Goal: Transaction & Acquisition: Subscribe to service/newsletter

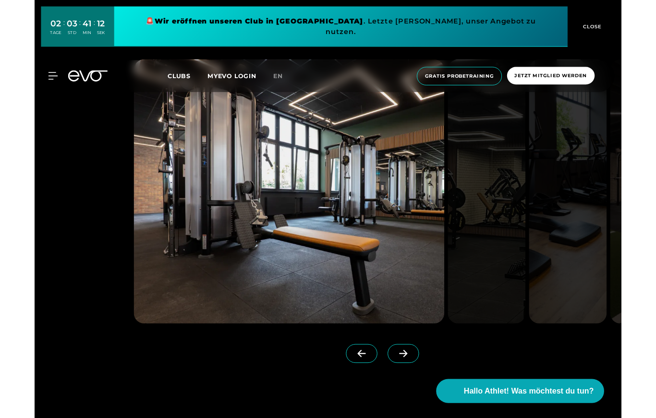
scroll to position [2487, 0]
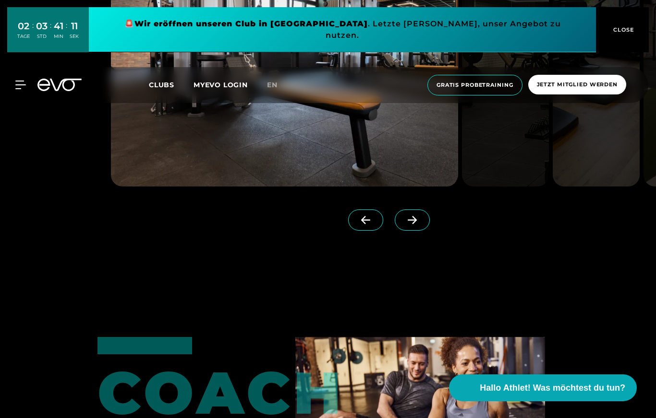
click at [414, 225] on icon at bounding box center [412, 220] width 17 height 9
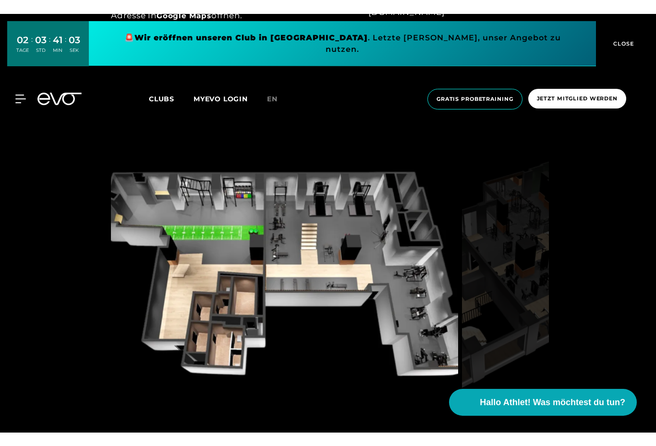
scroll to position [737, 0]
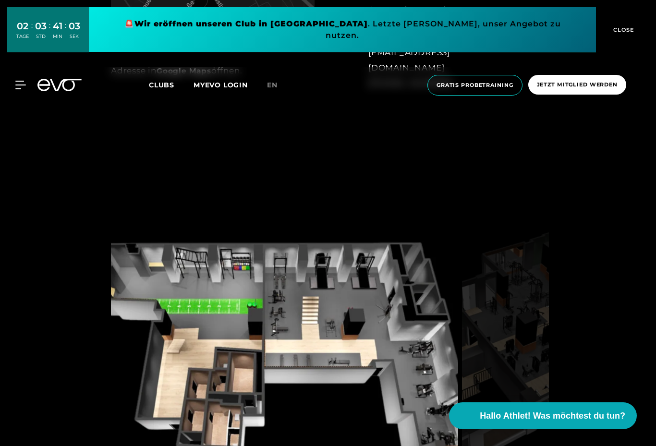
drag, startPoint x: 414, startPoint y: 250, endPoint x: 338, endPoint y: 250, distance: 76.3
click at [338, 250] on img at bounding box center [284, 356] width 347 height 296
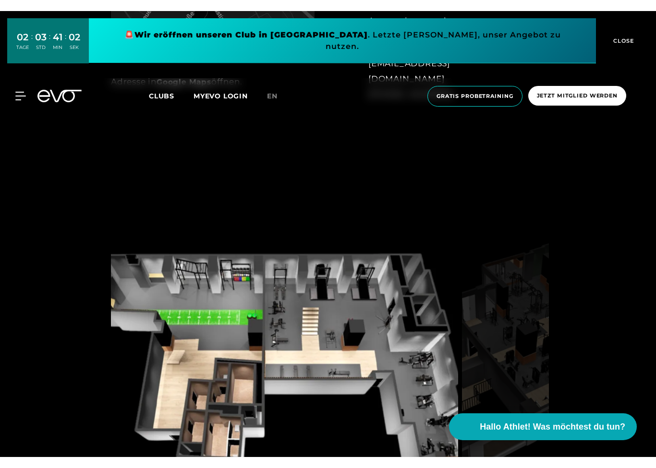
scroll to position [714, 0]
drag, startPoint x: 232, startPoint y: 323, endPoint x: 310, endPoint y: 319, distance: 77.9
click at [310, 319] on img at bounding box center [284, 356] width 347 height 296
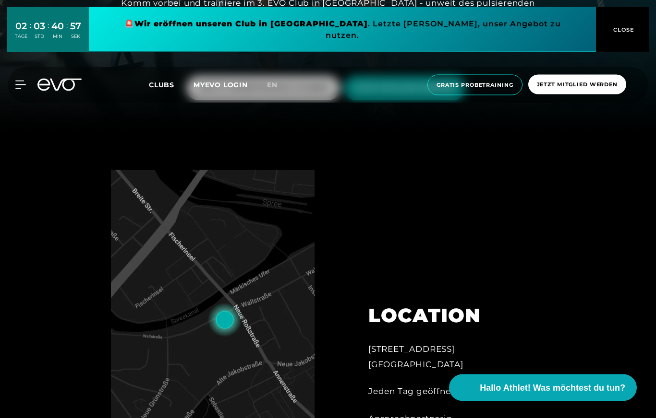
scroll to position [280, 0]
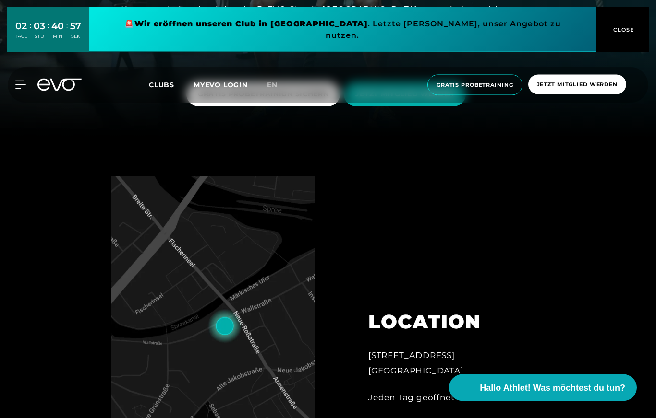
click at [63, 79] on icon at bounding box center [66, 85] width 32 height 12
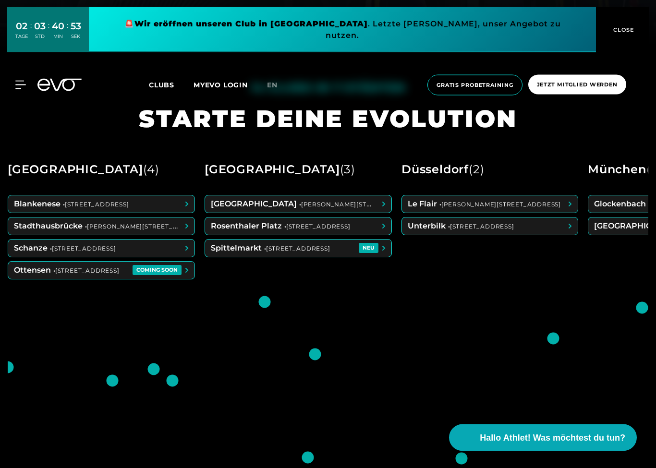
scroll to position [421, 0]
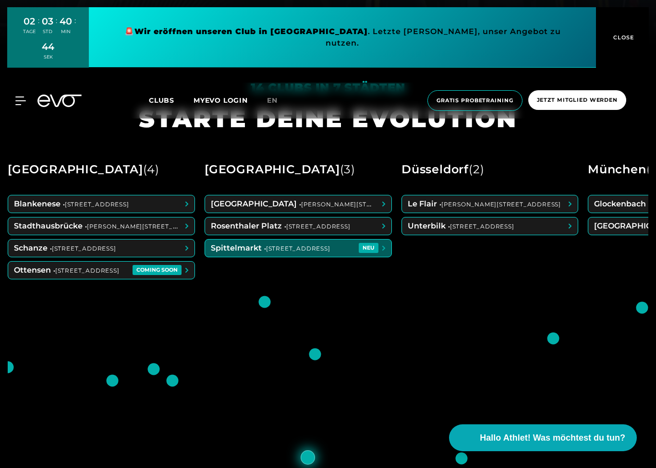
click at [326, 257] on span at bounding box center [298, 247] width 186 height 17
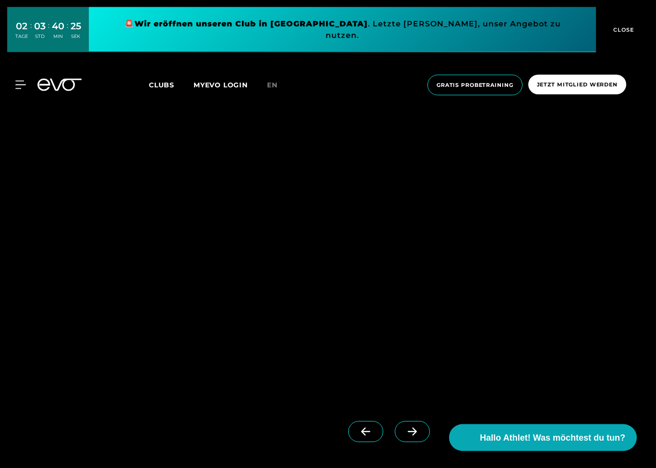
scroll to position [2401, 0]
click at [415, 435] on icon at bounding box center [411, 431] width 9 height 8
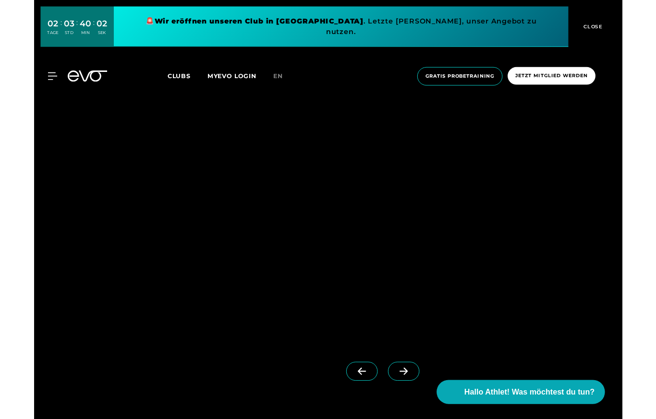
scroll to position [952, 0]
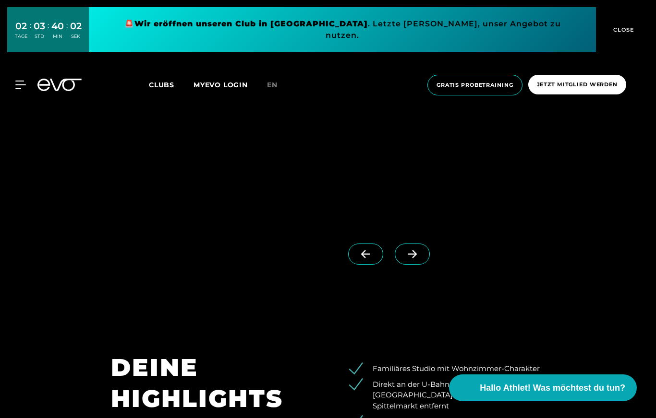
click at [411, 259] on icon at bounding box center [412, 254] width 17 height 9
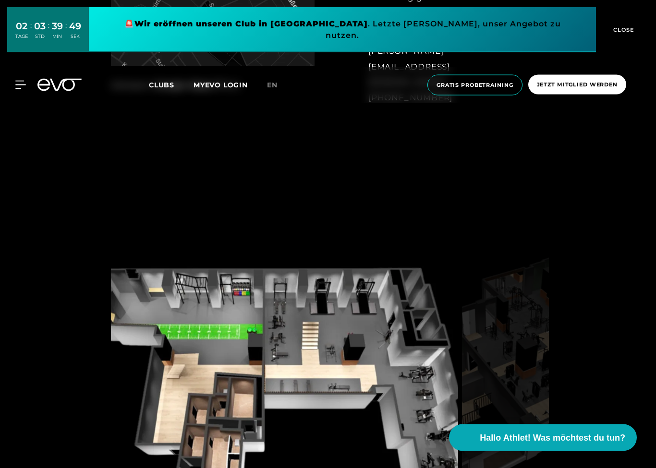
scroll to position [838, 0]
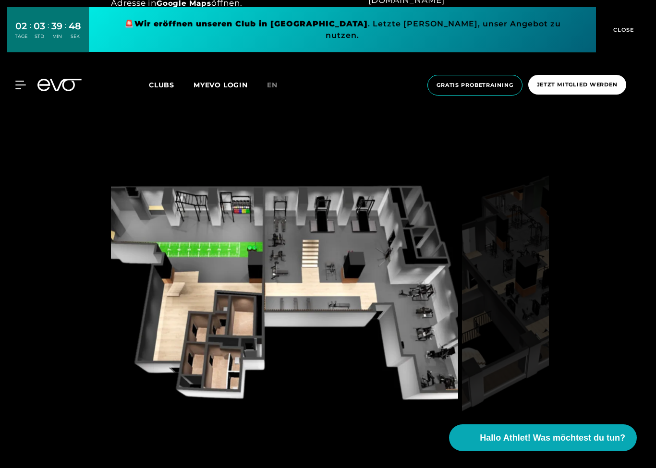
drag, startPoint x: 196, startPoint y: 293, endPoint x: 242, endPoint y: 292, distance: 46.1
click at [242, 292] on img at bounding box center [284, 300] width 347 height 296
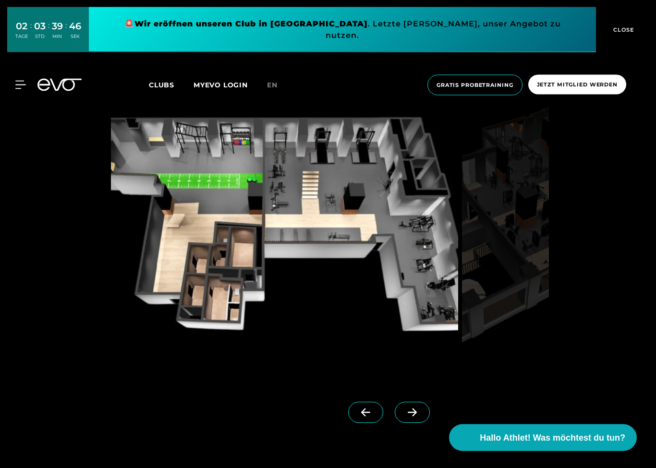
scroll to position [942, 0]
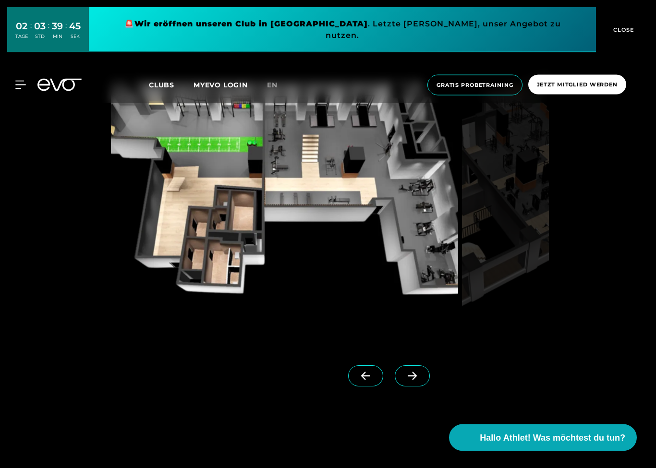
click at [420, 387] on span at bounding box center [411, 376] width 35 height 21
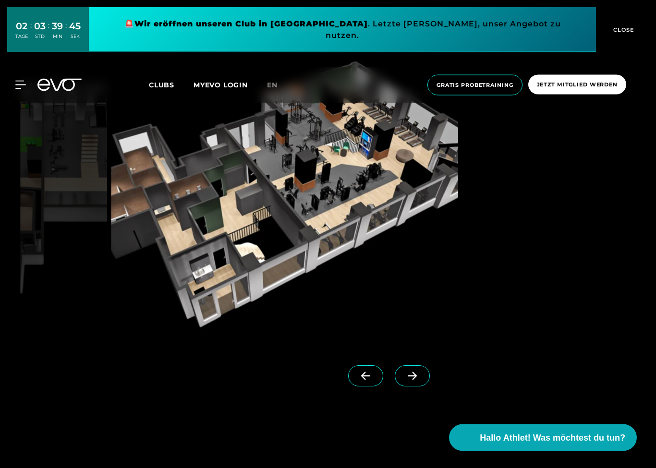
scroll to position [943, 0]
click at [420, 380] on icon at bounding box center [412, 375] width 17 height 9
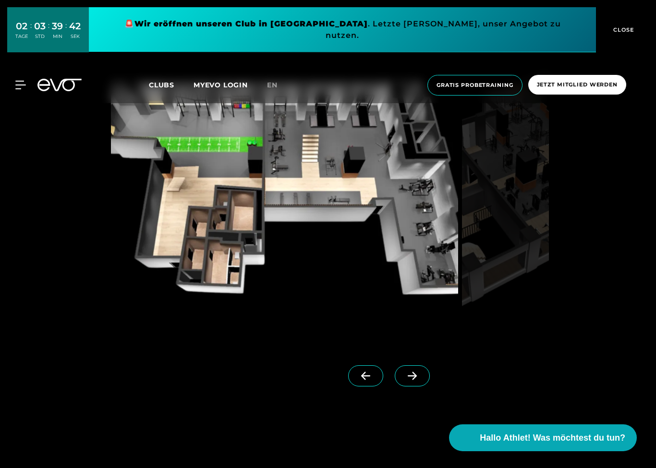
click at [420, 380] on icon at bounding box center [412, 375] width 17 height 9
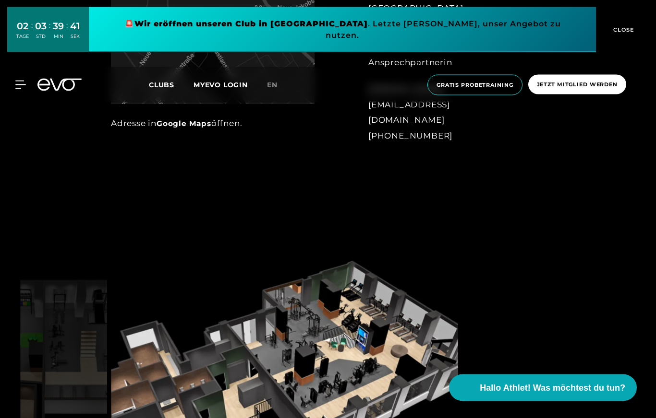
scroll to position [594, 0]
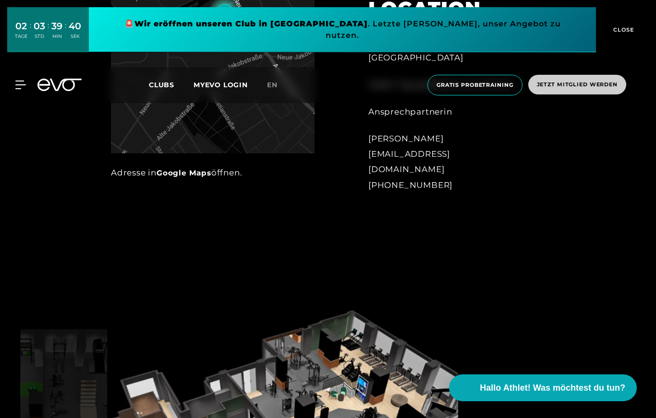
click at [569, 81] on span "Jetzt Mitglied werden" at bounding box center [577, 85] width 81 height 8
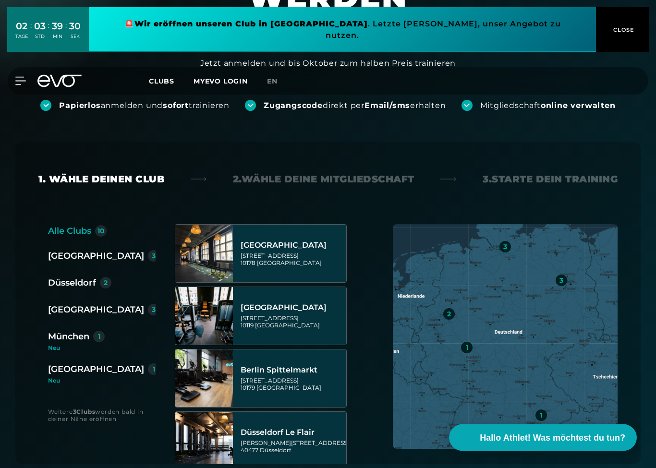
scroll to position [141, 0]
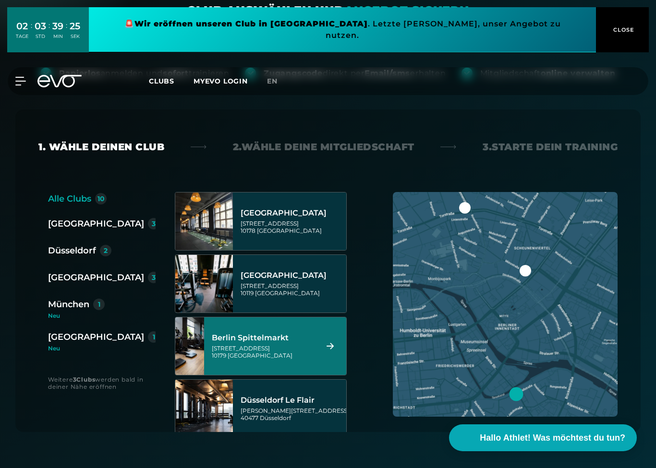
click at [278, 345] on div "[STREET_ADDRESS]" at bounding box center [263, 352] width 103 height 14
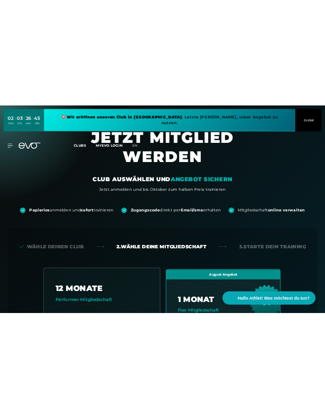
scroll to position [0, 0]
